Goal: Find specific page/section: Find specific page/section

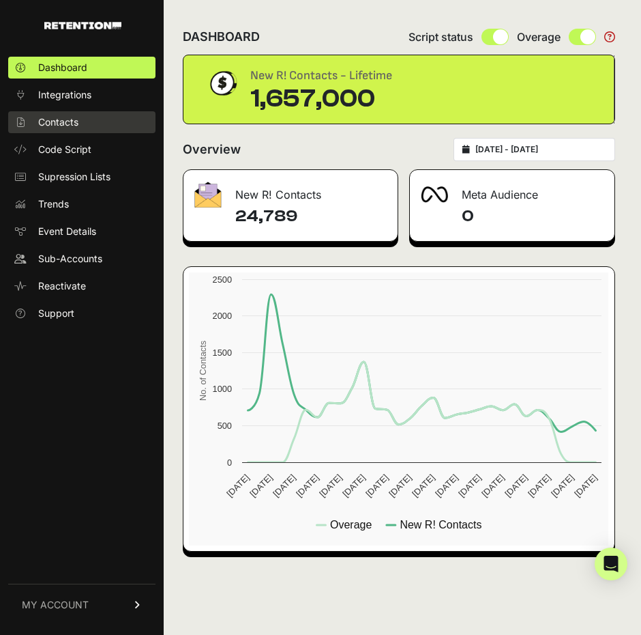
click at [104, 122] on link "Contacts" at bounding box center [81, 122] width 147 height 22
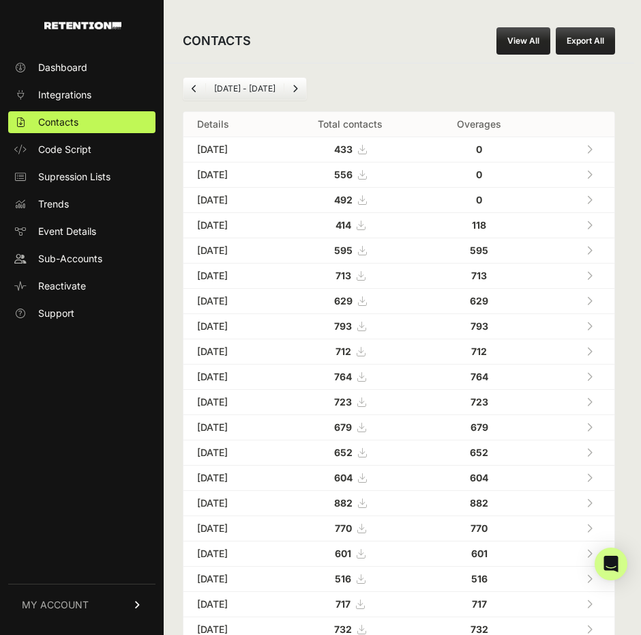
click at [528, 44] on link "View All" at bounding box center [524, 40] width 54 height 27
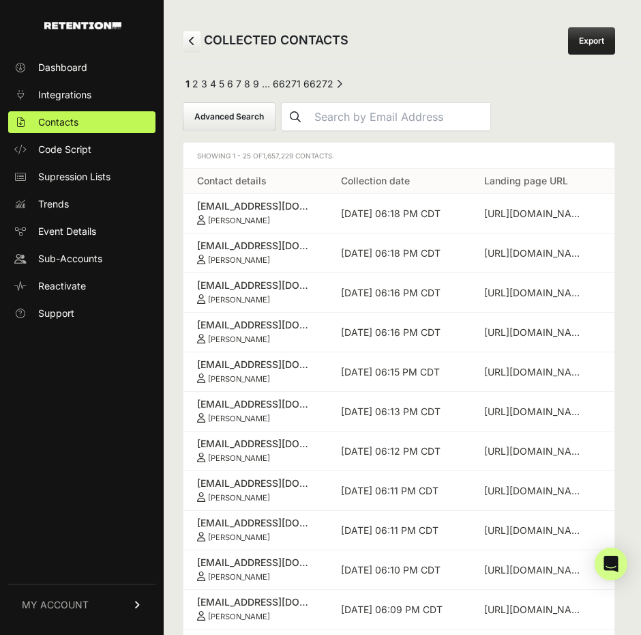
click at [235, 111] on button "Advanced Search" at bounding box center [229, 116] width 93 height 29
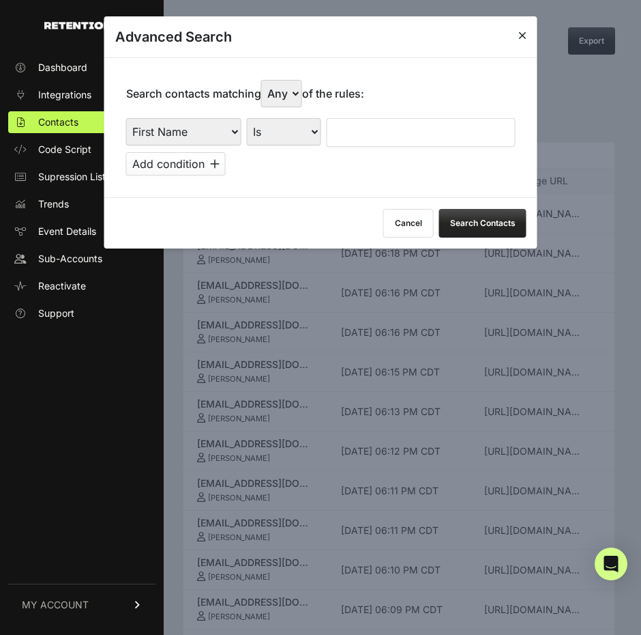
click at [203, 132] on div "First Name Last Name State City Email Email Domain Landing Domain Landing Page …" at bounding box center [183, 132] width 115 height 29
click at [182, 126] on div "First Name Last Name State City Email Email Domain Landing Domain Landing Page …" at bounding box center [183, 132] width 115 height 29
click at [197, 135] on div "First Name Last Name State City Email Email Domain Landing Domain Landing Page …" at bounding box center [183, 132] width 115 height 29
select select "landing_page_url"
